Goal: Find specific page/section: Locate a particular part of the current website

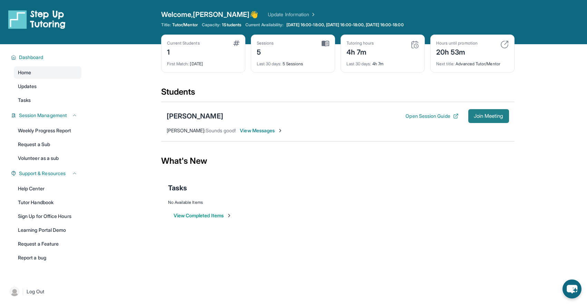
click at [496, 114] on span "Join Meeting" at bounding box center [489, 116] width 30 height 4
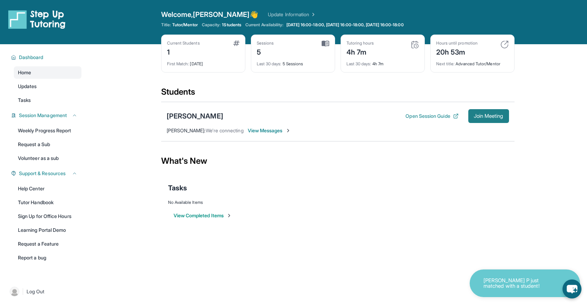
click at [490, 117] on span "Join Meeting" at bounding box center [489, 116] width 30 height 4
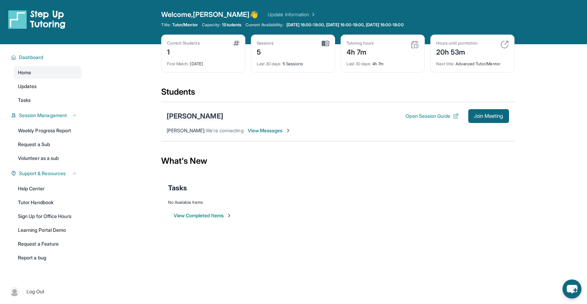
click at [200, 119] on div "[PERSON_NAME]" at bounding box center [195, 116] width 57 height 10
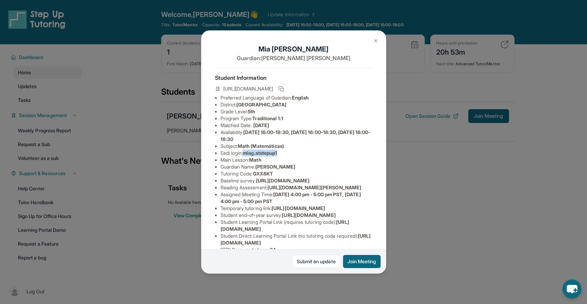
drag, startPoint x: 285, startPoint y: 152, endPoint x: 247, endPoint y: 153, distance: 38.0
click at [247, 153] on li "Eedi login : miag.atstepup1" at bounding box center [297, 153] width 152 height 7
copy span "miag.atstepup1"
click at [246, 161] on li "Main Lesson : Math" at bounding box center [297, 159] width 152 height 7
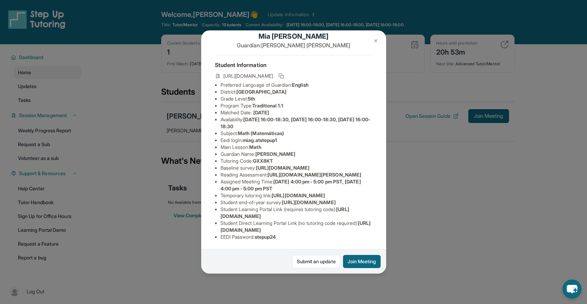
scroll to position [89, 0]
drag, startPoint x: 283, startPoint y: 238, endPoint x: 259, endPoint y: 240, distance: 24.6
click at [259, 240] on li "EEDI Password : stepup24" at bounding box center [297, 236] width 152 height 7
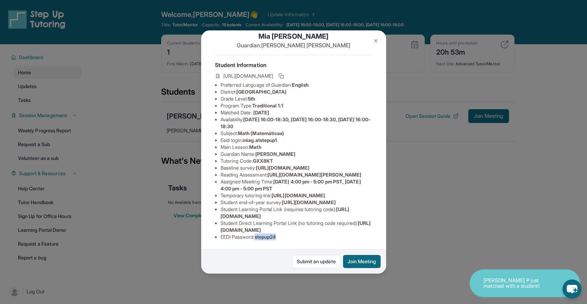
copy span "stepup24"
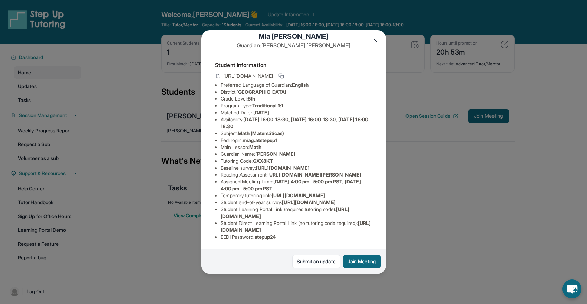
click at [436, 229] on div "[PERSON_NAME] Guardian: [PERSON_NAME] Student Information [URL][DOMAIN_NAME] Pr…" at bounding box center [293, 152] width 587 height 304
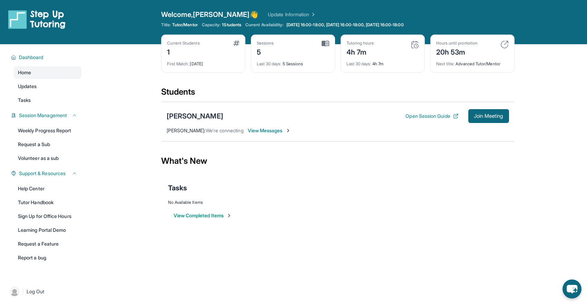
click at [267, 133] on span "View Messages" at bounding box center [269, 130] width 43 height 7
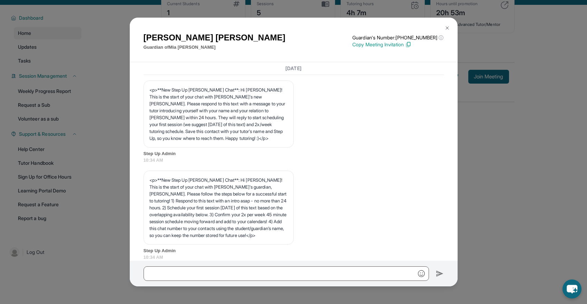
scroll to position [0, 0]
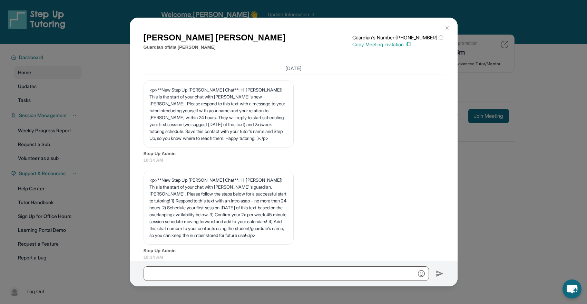
click at [450, 25] on button at bounding box center [448, 28] width 14 height 14
